Goal: Task Accomplishment & Management: Use online tool/utility

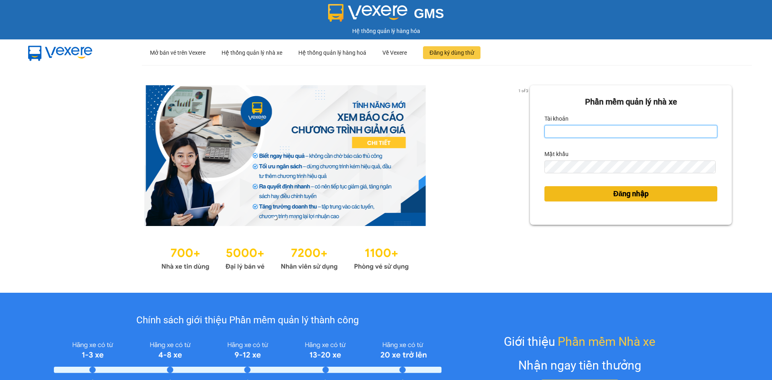
type input "dangngan.tankimchi"
click at [621, 198] on span "Đăng nhập" at bounding box center [630, 193] width 35 height 11
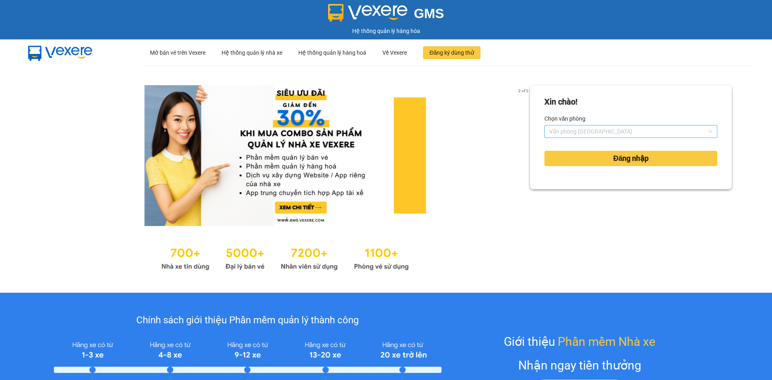
click at [621, 128] on span "Văn phòng [GEOGRAPHIC_DATA]" at bounding box center [630, 131] width 163 height 12
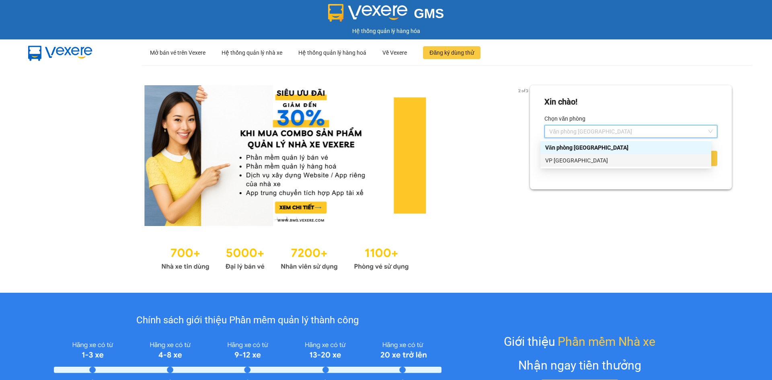
click at [619, 163] on div "VP [GEOGRAPHIC_DATA]" at bounding box center [625, 160] width 161 height 9
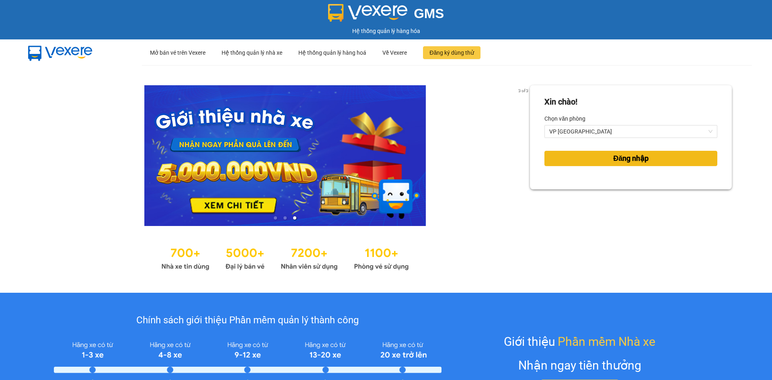
click at [585, 156] on button "Đăng nhập" at bounding box center [630, 158] width 173 height 15
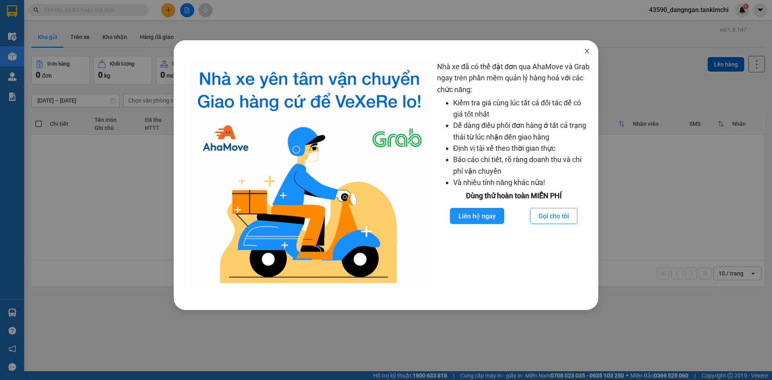
click at [585, 52] on icon "close" at bounding box center [587, 51] width 6 height 6
